Goal: Task Accomplishment & Management: Manage account settings

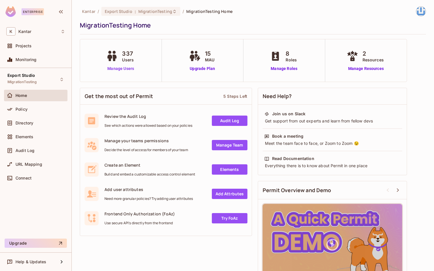
click at [114, 68] on link "Manage Users" at bounding box center [121, 69] width 32 height 6
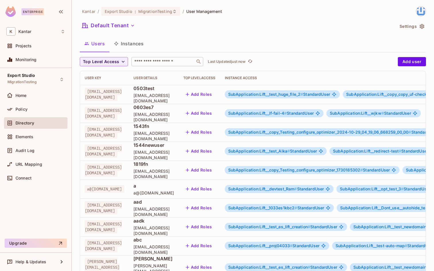
click at [156, 65] on div "​" at bounding box center [167, 61] width 72 height 9
type input "****"
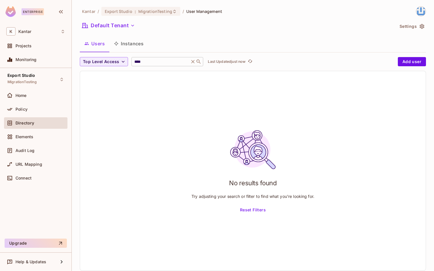
click at [190, 63] on icon at bounding box center [193, 62] width 6 height 6
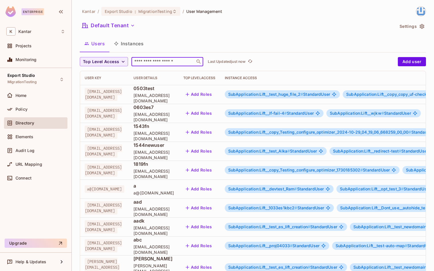
click at [188, 63] on input "text" at bounding box center [163, 62] width 60 height 6
type input "**********"
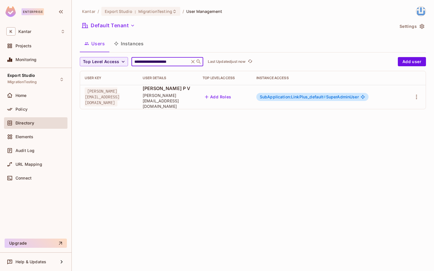
click at [234, 92] on button "Add Roles" at bounding box center [218, 96] width 31 height 9
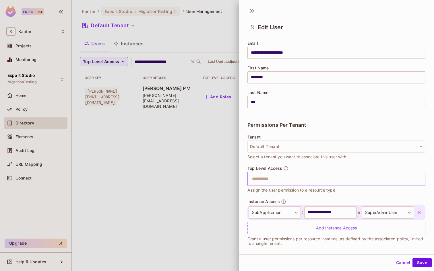
scroll to position [46, 0]
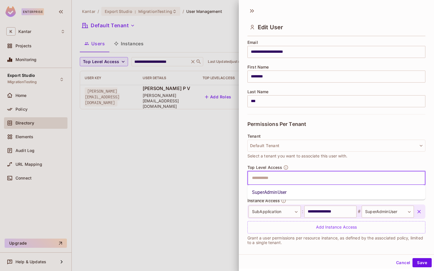
click at [259, 181] on input "text" at bounding box center [332, 177] width 166 height 11
click at [263, 193] on li "SuperAdminUser" at bounding box center [336, 192] width 178 height 10
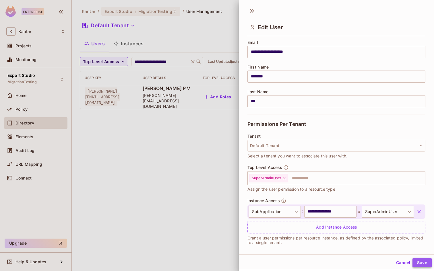
click at [420, 261] on button "Save" at bounding box center [421, 262] width 19 height 9
